Goal: Task Accomplishment & Management: Use online tool/utility

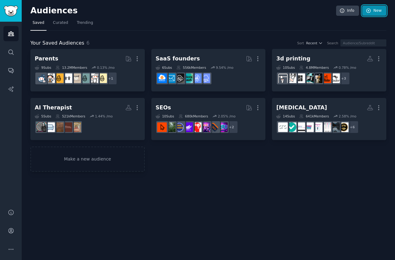
click at [373, 10] on link "New" at bounding box center [374, 11] width 24 height 11
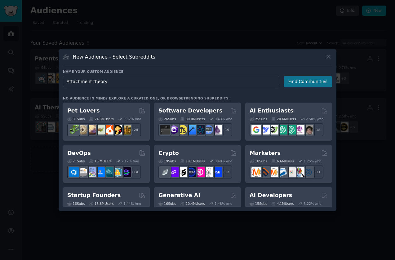
type input "Attachment theory"
click at [299, 82] on button "Find Communities" at bounding box center [308, 81] width 48 height 11
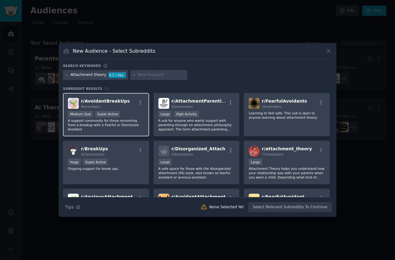
click at [118, 101] on span "r/ AvoidantBreakUps" at bounding box center [105, 101] width 49 height 5
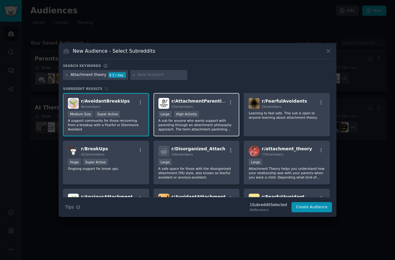
click at [202, 105] on div "52k members" at bounding box center [199, 106] width 56 height 4
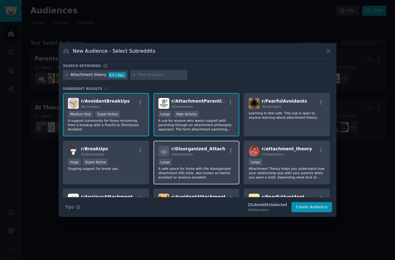
click at [217, 177] on p "A safe space for those with the disorganized attachment (FA) style, also known …" at bounding box center [196, 173] width 76 height 13
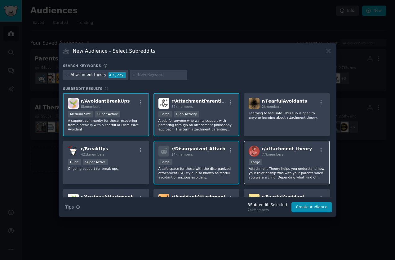
click at [294, 162] on div "Large" at bounding box center [287, 163] width 76 height 8
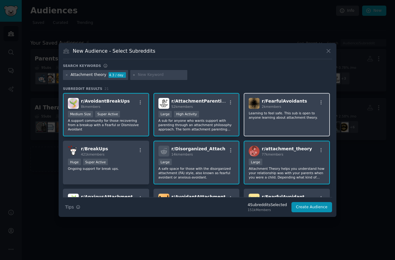
click at [295, 127] on div "r/ FearfulAvoidants 2k members Learning to feel safe. This sub is open to anyon…" at bounding box center [287, 115] width 86 height 44
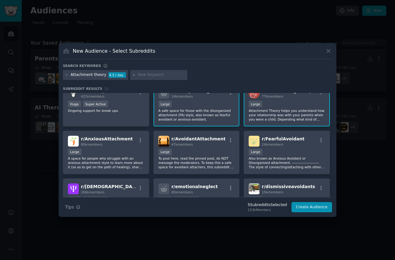
scroll to position [67, 0]
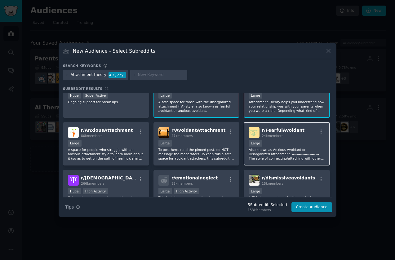
click at [293, 142] on div "Large" at bounding box center [287, 144] width 76 height 8
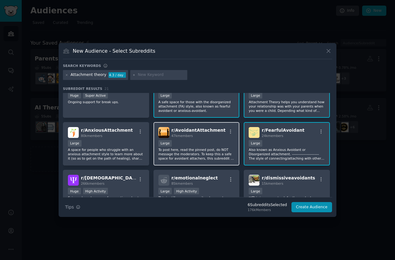
click at [208, 145] on div "Large" at bounding box center [196, 144] width 76 height 8
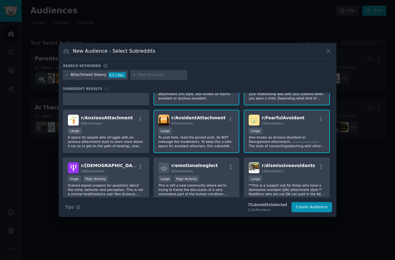
scroll to position [82, 0]
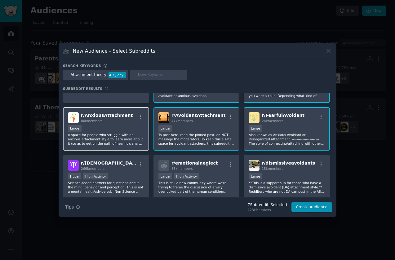
click at [126, 124] on div "r/ AnxiousAttachment 80k members Large A space for people who struggle with an …" at bounding box center [106, 129] width 86 height 44
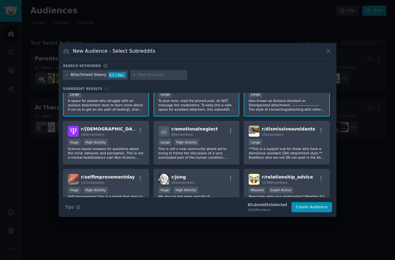
scroll to position [122, 0]
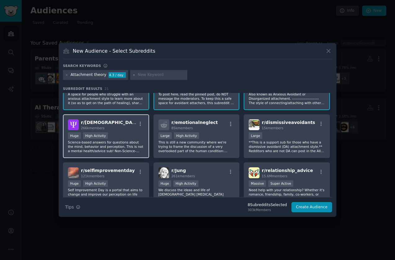
click at [127, 133] on div "Huge High Activity" at bounding box center [106, 136] width 76 height 8
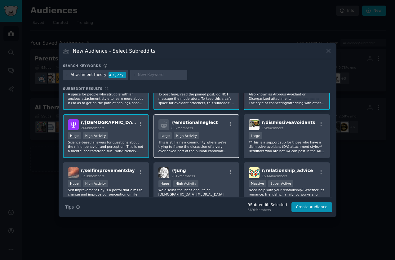
click at [218, 135] on div ">= 80th percentile for submissions / day Large High Activity" at bounding box center [196, 136] width 76 height 8
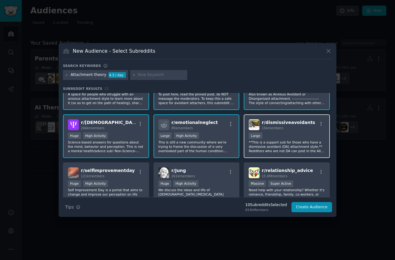
click at [301, 136] on div "10,000 - 100,000 members Large" at bounding box center [287, 136] width 76 height 8
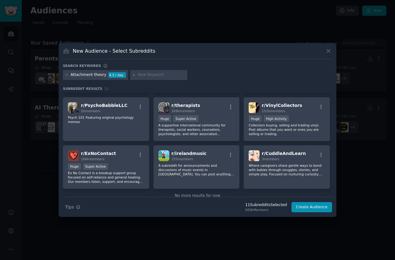
scroll to position [237, 0]
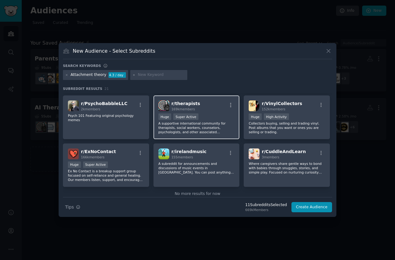
click at [224, 131] on p "A supportive international community for therapists, social workers, counselors…" at bounding box center [196, 127] width 76 height 13
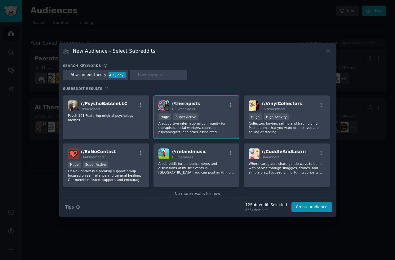
scroll to position [248, 0]
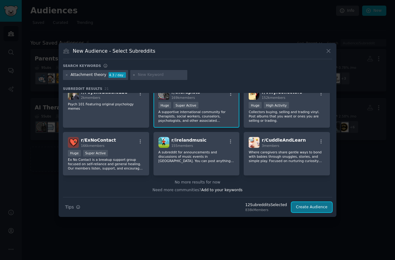
click at [311, 206] on button "Create Audience" at bounding box center [311, 207] width 41 height 11
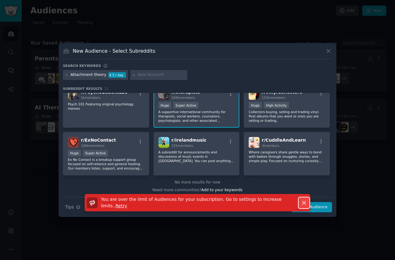
click at [305, 201] on icon "button" at bounding box center [304, 203] width 7 height 7
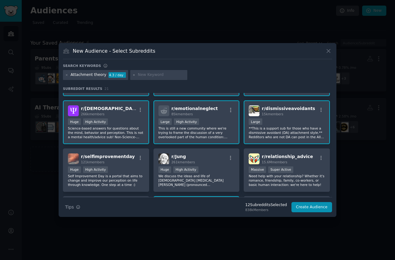
scroll to position [0, 0]
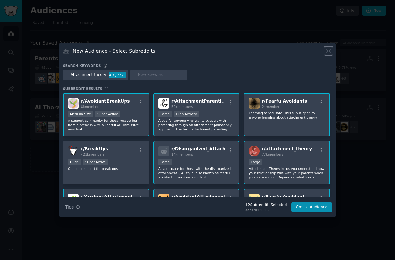
click at [329, 50] on icon at bounding box center [328, 51] width 3 height 3
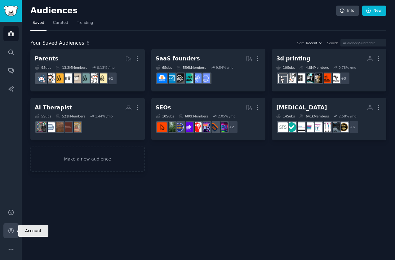
click at [10, 231] on icon "Sidebar" at bounding box center [10, 231] width 5 height 5
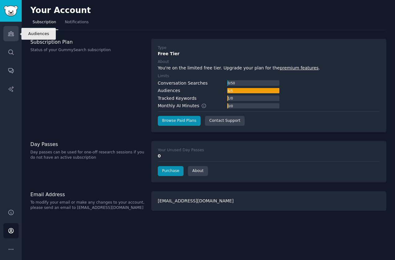
click at [9, 28] on link "Audiences" at bounding box center [10, 33] width 15 height 15
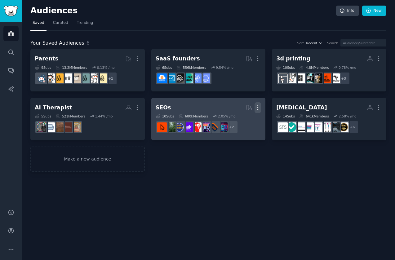
click at [259, 108] on icon "button" at bounding box center [258, 107] width 7 height 7
click at [242, 122] on p "Delete" at bounding box center [241, 121] width 14 height 7
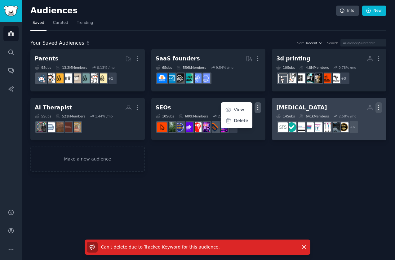
click at [379, 107] on icon "button" at bounding box center [379, 107] width 7 height 7
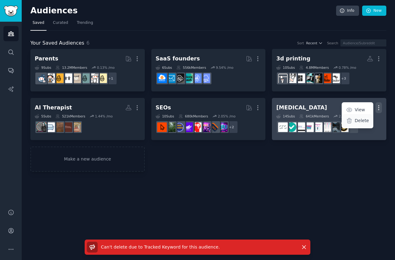
click at [368, 119] on p "Delete" at bounding box center [362, 121] width 14 height 7
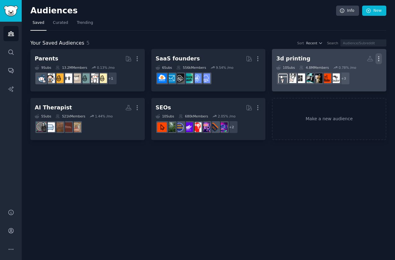
click at [380, 58] on icon "button" at bounding box center [379, 59] width 7 height 7
click at [361, 72] on p "Delete" at bounding box center [362, 72] width 14 height 7
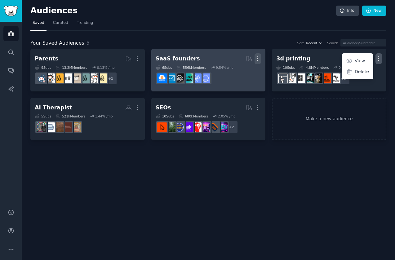
click at [259, 57] on icon "button" at bounding box center [258, 59] width 7 height 7
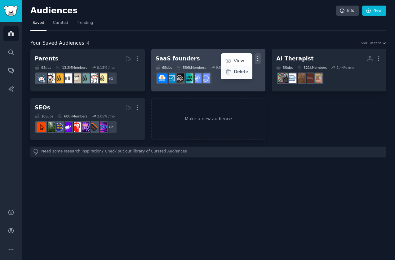
click at [238, 73] on p "Delete" at bounding box center [241, 72] width 14 height 7
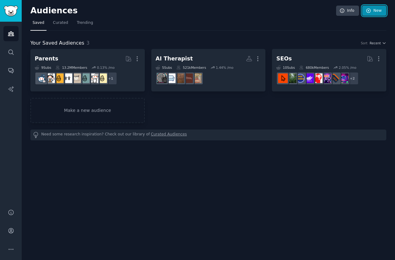
click at [379, 11] on link "New" at bounding box center [374, 11] width 24 height 11
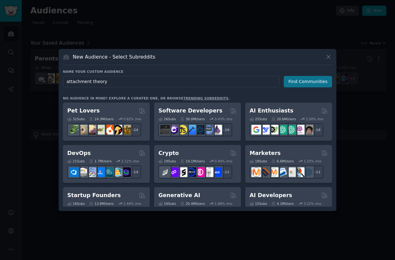
type input "attachment theory"
click at [316, 78] on button "Find Communities" at bounding box center [308, 81] width 48 height 11
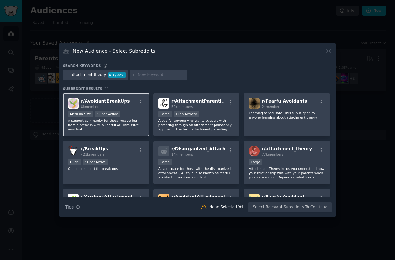
click at [127, 120] on p "A support community for those recovering from a breakup with a Fearful or Dismi…" at bounding box center [106, 124] width 76 height 13
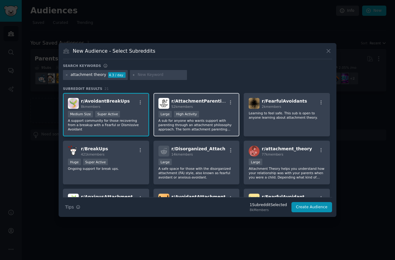
click at [180, 123] on p "A sub for anyone who wants support with parenting through an attachment philoso…" at bounding box center [196, 124] width 76 height 13
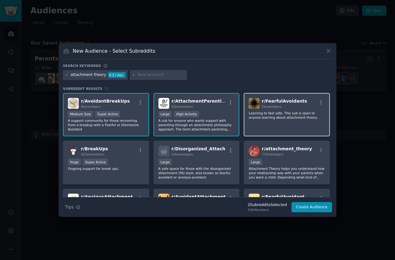
click at [277, 129] on div "r/ FearfulAvoidants 2k members Learning to feel safe. This sub is open to anyon…" at bounding box center [287, 115] width 86 height 44
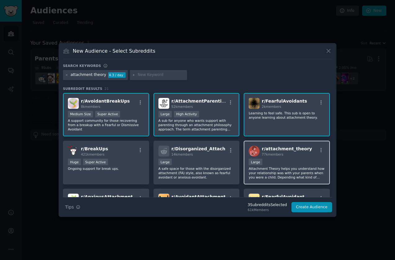
click at [275, 157] on div "r/ attachment_theory 77k members Large Attachment Theory helps you understand h…" at bounding box center [287, 163] width 86 height 44
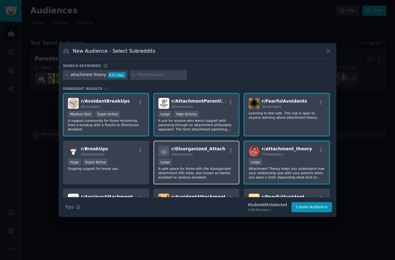
click at [189, 169] on p "A safe space for those with the disorganized attachment (FA) style, also known …" at bounding box center [196, 173] width 76 height 13
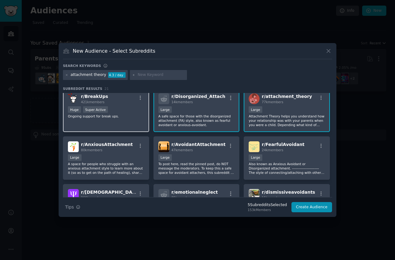
scroll to position [61, 0]
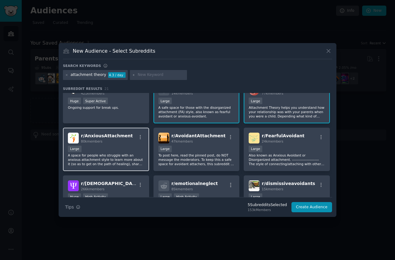
click at [133, 151] on div "Large" at bounding box center [106, 150] width 76 height 8
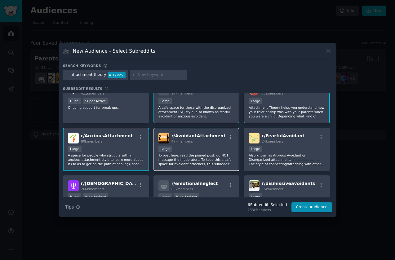
click at [200, 155] on p "To post here, read the pinned post, do NOT message the moderators. To keep this…" at bounding box center [196, 159] width 76 height 13
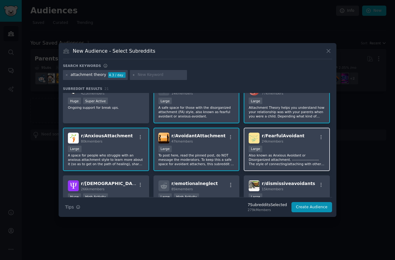
click at [278, 153] on p "Also known as Anxious Avoidant or Disorganized attachment. --------------------…" at bounding box center [287, 159] width 76 height 13
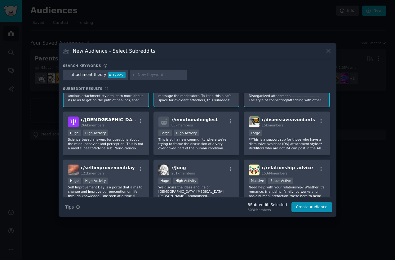
scroll to position [127, 0]
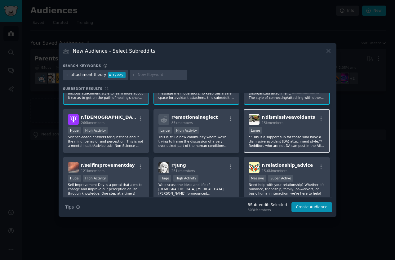
click at [287, 132] on div "Large" at bounding box center [287, 131] width 76 height 8
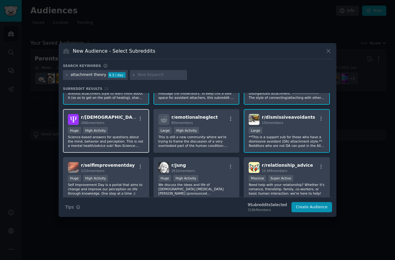
click at [130, 143] on p "Science-based answers for questions about the mind, behavior and perception. Th…" at bounding box center [106, 141] width 76 height 13
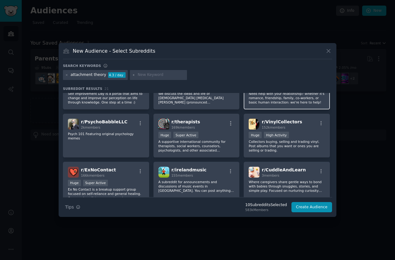
scroll to position [222, 0]
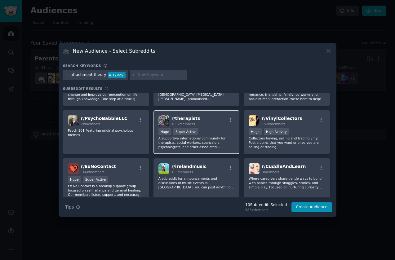
click at [207, 144] on p "A supportive international community for therapists, social workers, counselors…" at bounding box center [196, 142] width 76 height 13
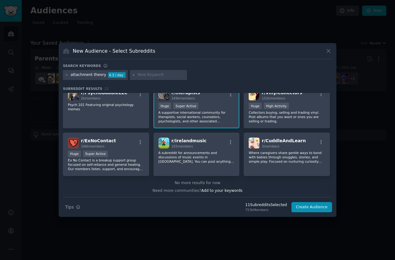
scroll to position [248, 0]
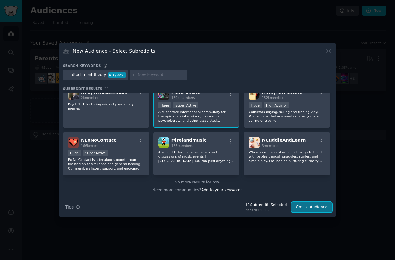
click at [314, 209] on button "Create Audience" at bounding box center [311, 207] width 41 height 11
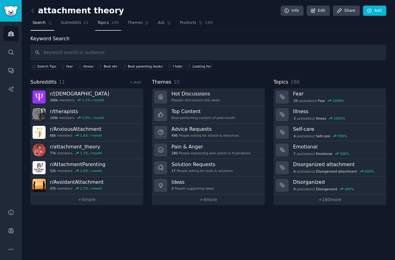
click at [108, 24] on link "Topics 186" at bounding box center [108, 24] width 26 height 13
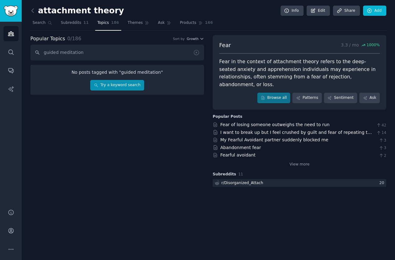
type input "guided meditation"
click at [107, 87] on link "Try a keyword search" at bounding box center [117, 85] width 54 height 11
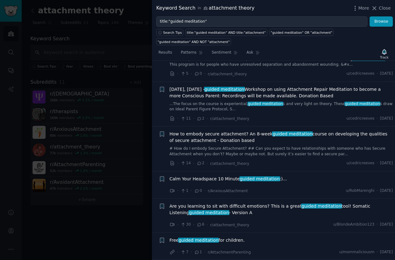
scroll to position [78, 0]
click at [263, 213] on span "Are you learning to sit with difficult emotions? This is a great guided meditat…" at bounding box center [282, 209] width 224 height 13
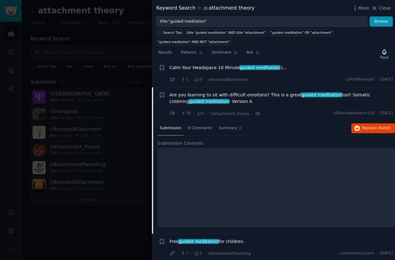
scroll to position [191, 0]
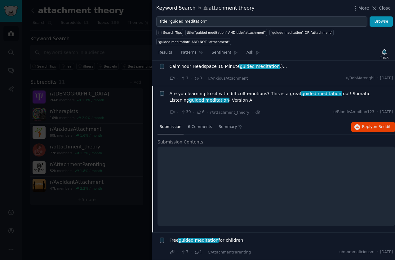
click at [114, 235] on div at bounding box center [197, 130] width 395 height 260
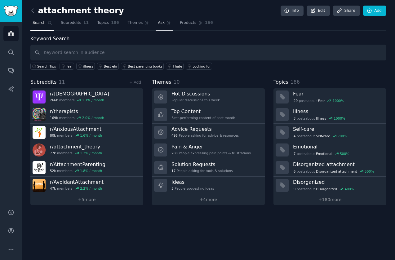
click at [157, 25] on link "Ask" at bounding box center [165, 24] width 18 height 13
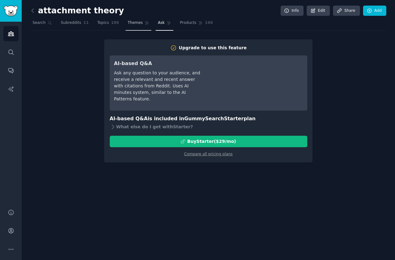
click at [131, 22] on span "Themes" at bounding box center [135, 23] width 15 height 6
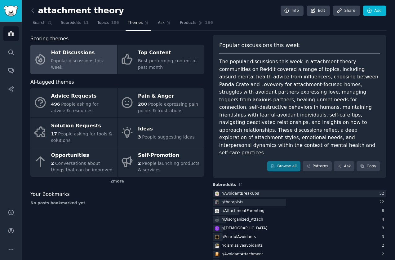
click at [302, 77] on div "The popular discussions this week in attachment theory communities on Reddit co…" at bounding box center [299, 107] width 161 height 99
drag, startPoint x: 302, startPoint y: 77, endPoint x: 319, endPoint y: 76, distance: 16.5
click at [319, 76] on div "The popular discussions this week in attachment theory communities on Reddit co…" at bounding box center [299, 107] width 161 height 99
click at [348, 79] on div "The popular discussions this week in attachment theory communities on Reddit co…" at bounding box center [299, 107] width 161 height 99
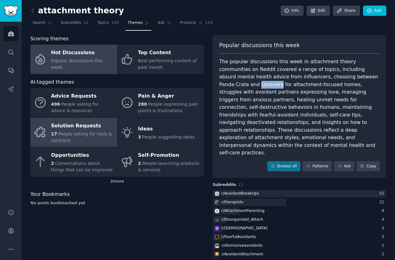
click at [90, 138] on div "17 People asking for tools & solutions" at bounding box center [82, 137] width 63 height 13
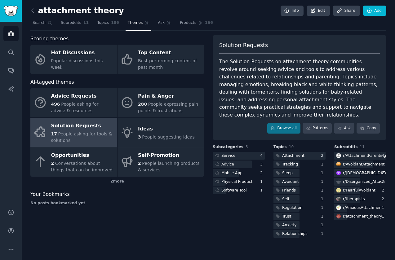
click at [249, 72] on div "The Solution Requests on attachment theory communities revolve around seeking a…" at bounding box center [299, 88] width 161 height 61
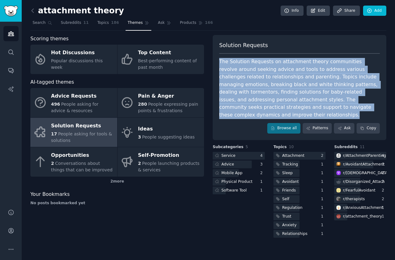
click at [249, 72] on div "The Solution Requests on attachment theory communities revolve around seeking a…" at bounding box center [299, 88] width 161 height 61
copy div "The Solution Requests on attachment theory communities revolve around seeking a…"
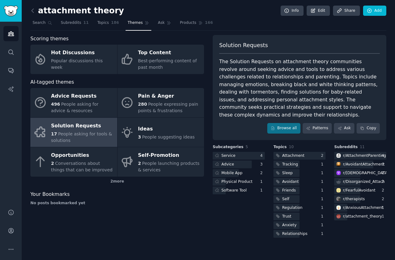
click at [255, 47] on span "Solution Requests" at bounding box center [243, 46] width 49 height 8
copy span "Requests"
click at [255, 47] on span "Solution Requests" at bounding box center [243, 46] width 49 height 8
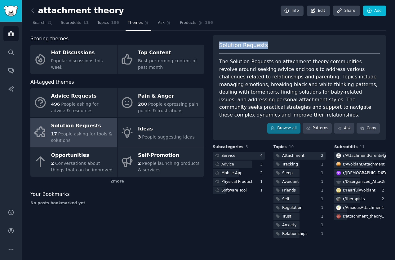
click at [255, 47] on span "Solution Requests" at bounding box center [243, 46] width 49 height 8
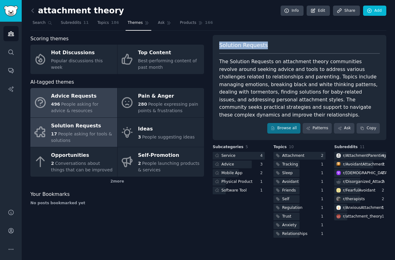
click at [83, 105] on span "People asking for advice & resources" at bounding box center [74, 107] width 47 height 11
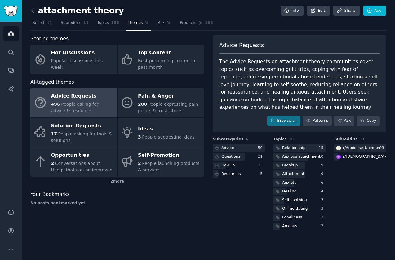
click at [249, 51] on div "Advice Requests" at bounding box center [299, 48] width 161 height 12
click at [249, 46] on span "Advice Requests" at bounding box center [241, 46] width 45 height 8
copy span "Advice Requests"
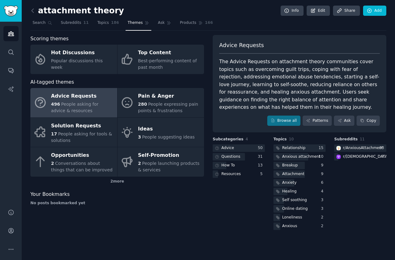
click at [246, 72] on div "The Advice Requests on attachment theory communities cover topics such as overc…" at bounding box center [299, 84] width 161 height 53
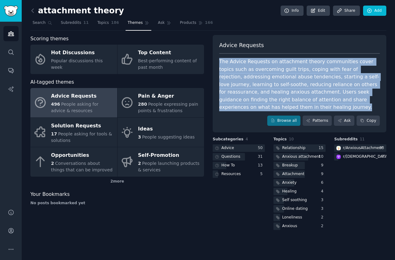
click at [246, 72] on div "The Advice Requests on attachment theory communities cover topics such as overc…" at bounding box center [299, 84] width 161 height 53
copy div "The Advice Requests on attachment theory communities cover topics such as overc…"
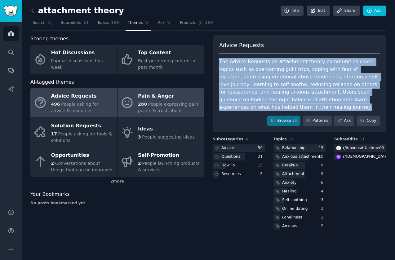
click at [170, 102] on span "People expressing pain points & frustrations" at bounding box center [168, 107] width 60 height 11
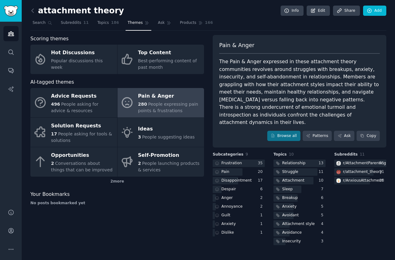
click at [230, 44] on span "Pain & Anger" at bounding box center [236, 46] width 35 height 8
copy span "Pain & Anger"
click at [248, 68] on div "The Pain & Anger expressed in these attachment theory communities revolves arou…" at bounding box center [299, 92] width 161 height 69
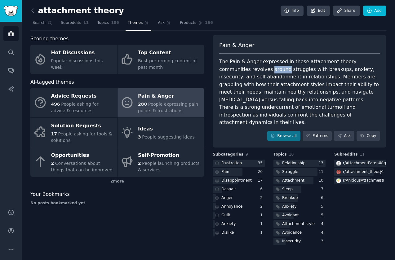
click at [248, 68] on div "The Pain & Anger expressed in these attachment theory communities revolves arou…" at bounding box center [299, 92] width 161 height 69
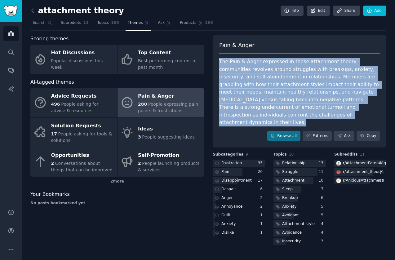
click at [248, 68] on div "The Pain & Anger expressed in these attachment theory communities revolves arou…" at bounding box center [299, 92] width 161 height 69
copy div "The Pain & Anger expressed in these attachment theory communities revolves arou…"
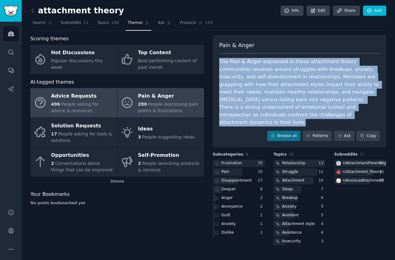
click at [87, 107] on div "496 People asking for advice & resources" at bounding box center [82, 107] width 63 height 13
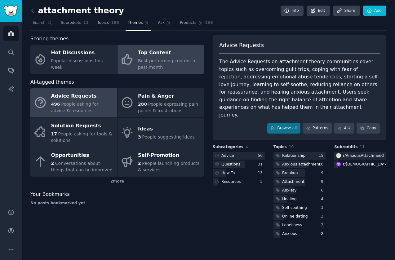
click at [148, 59] on span "Best-performing content of past month" at bounding box center [167, 63] width 59 height 11
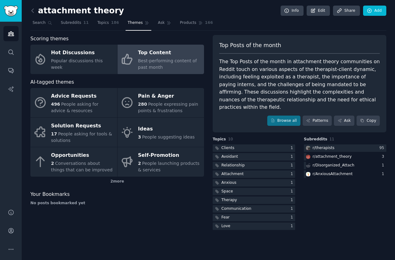
click at [242, 45] on span "Top Posts of the month" at bounding box center [250, 46] width 62 height 8
copy span "Top Posts of the month"
click at [272, 78] on div "The Top Posts of the month in attachment theory communities on Reddit touch on …" at bounding box center [299, 84] width 161 height 53
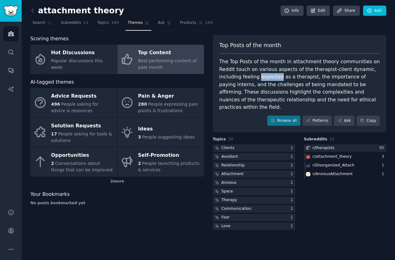
click at [272, 78] on div "The Top Posts of the month in attachment theory communities on Reddit touch on …" at bounding box center [299, 84] width 161 height 53
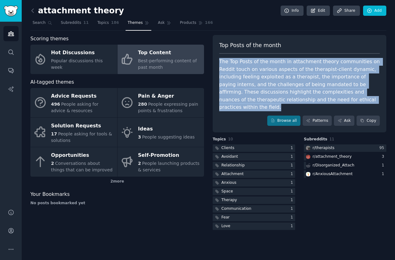
click at [272, 78] on div "The Top Posts of the month in attachment theory communities on Reddit touch on …" at bounding box center [299, 84] width 161 height 53
copy div "The Top Posts of the month in attachment theory communities on Reddit touch on …"
click at [99, 24] on span "Topics" at bounding box center [102, 23] width 11 height 6
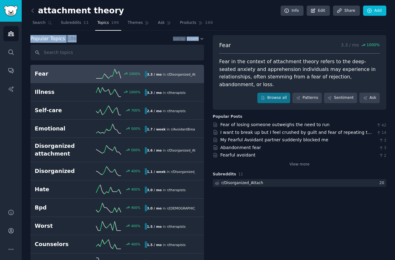
drag, startPoint x: 32, startPoint y: 38, endPoint x: 81, endPoint y: 53, distance: 51.8
click at [324, 27] on nav "Search Subreddits 11 Topics 186 Themes Ask Products 166" at bounding box center [208, 24] width 356 height 13
click at [295, 10] on link "Info" at bounding box center [292, 11] width 23 height 11
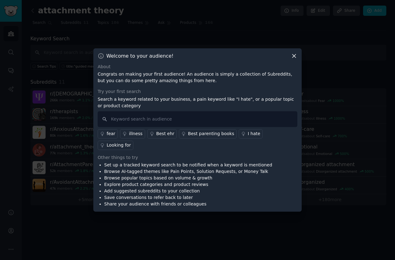
click at [295, 59] on icon at bounding box center [294, 56] width 7 height 7
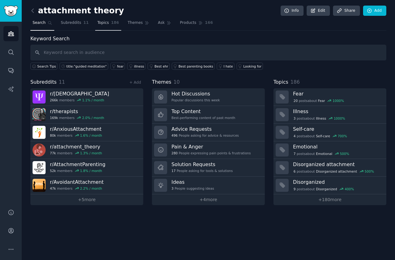
click at [97, 23] on span "Topics" at bounding box center [102, 23] width 11 height 6
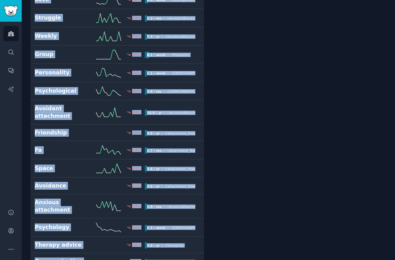
scroll to position [3199, 0]
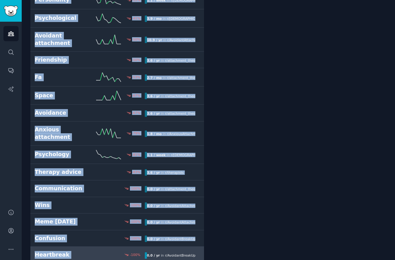
drag, startPoint x: 31, startPoint y: 38, endPoint x: 97, endPoint y: 247, distance: 218.9
copy div "Popular Topics 186 Sort by Growth Fear 1000 % 3.3 / mo in r/ Disorganized_Attac…"
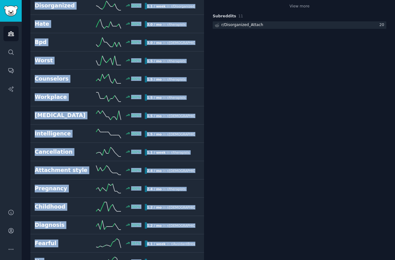
scroll to position [0, 0]
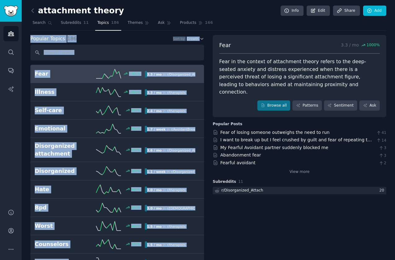
click at [96, 38] on div "Popular Topics 186 Sort by Growth" at bounding box center [117, 39] width 174 height 8
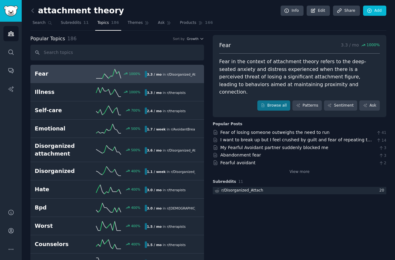
click at [34, 41] on span "Popular Topics" at bounding box center [47, 39] width 35 height 8
click at [36, 38] on span "Popular Topics" at bounding box center [47, 39] width 35 height 8
drag, startPoint x: 36, startPoint y: 38, endPoint x: 60, endPoint y: 38, distance: 24.5
click at [60, 38] on span "Popular Topics" at bounding box center [47, 39] width 35 height 8
copy span "Popular Topics"
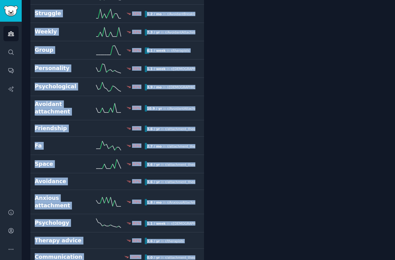
scroll to position [3199, 0]
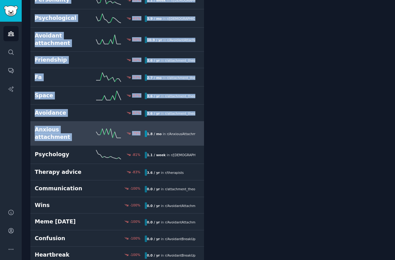
drag, startPoint x: 32, startPoint y: 62, endPoint x: 198, endPoint y: 127, distance: 178.4
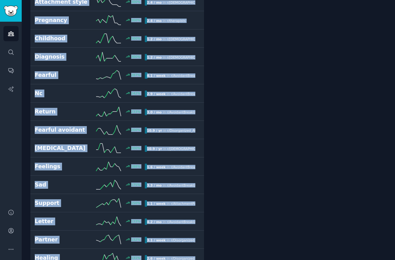
scroll to position [0, 0]
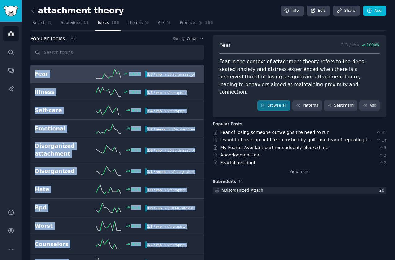
click at [41, 65] on link "Fear 1000 % 3.3 / mo in r/ Disorganized_Attach" at bounding box center [117, 74] width 174 height 18
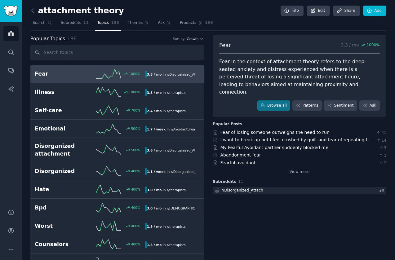
drag, startPoint x: 38, startPoint y: 63, endPoint x: 53, endPoint y: 63, distance: 14.9
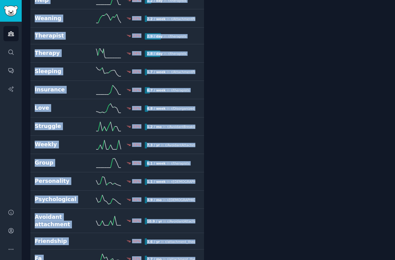
scroll to position [3199, 0]
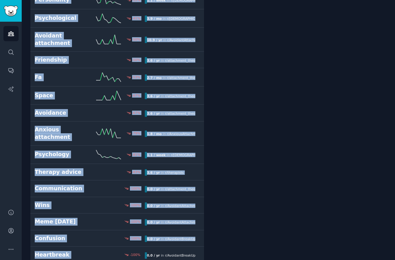
drag, startPoint x: 31, startPoint y: 39, endPoint x: 119, endPoint y: 267, distance: 244.6
click at [119, 260] on html "Audiences Audiences Search Conversations AI Reports Help Account More attachmen…" at bounding box center [197, 130] width 395 height 260
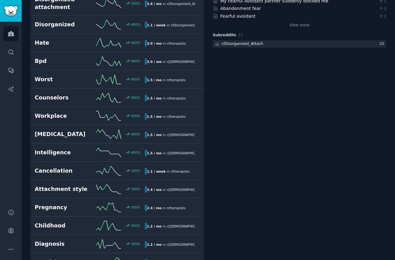
scroll to position [0, 0]
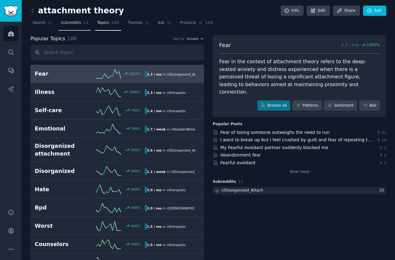
click at [67, 24] on span "Subreddits" at bounding box center [71, 23] width 20 height 6
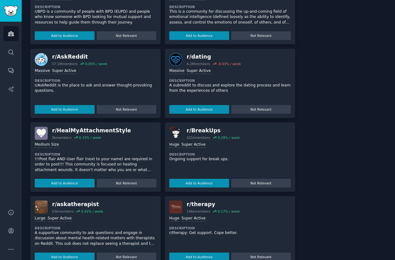
scroll to position [509, 0]
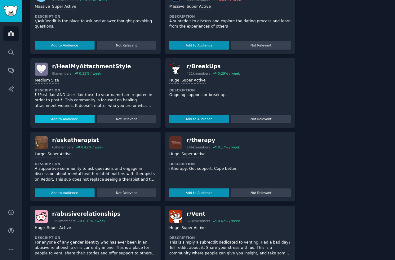
click at [75, 118] on button "Add to Audience" at bounding box center [65, 119] width 60 height 9
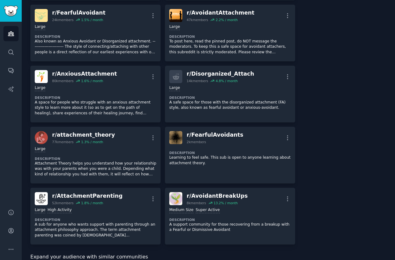
scroll to position [0, 0]
